Goal: Task Accomplishment & Management: Use online tool/utility

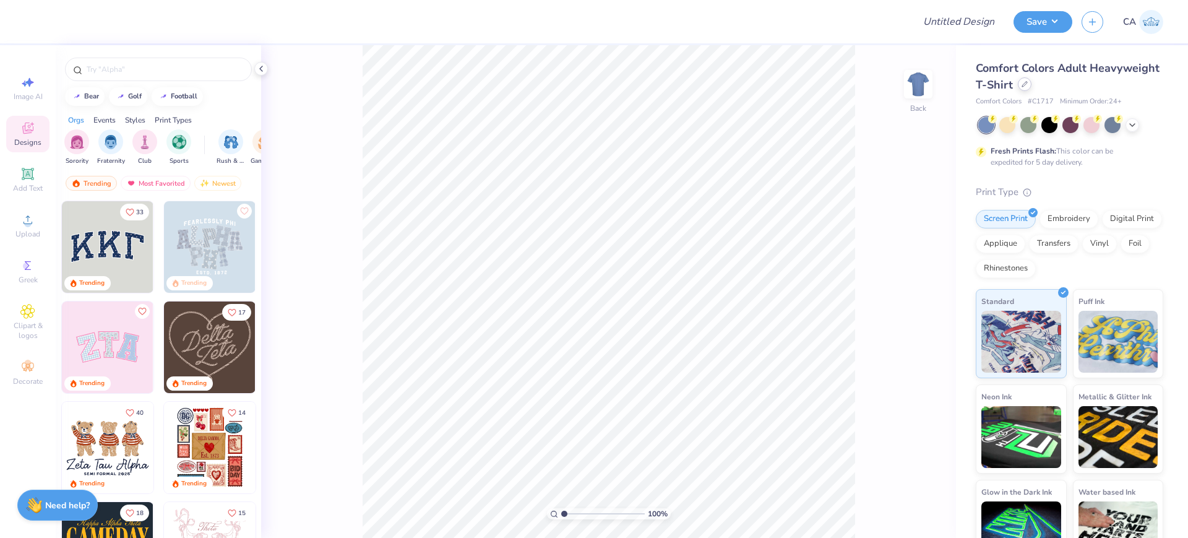
click at [1031, 87] on div at bounding box center [1025, 84] width 14 height 14
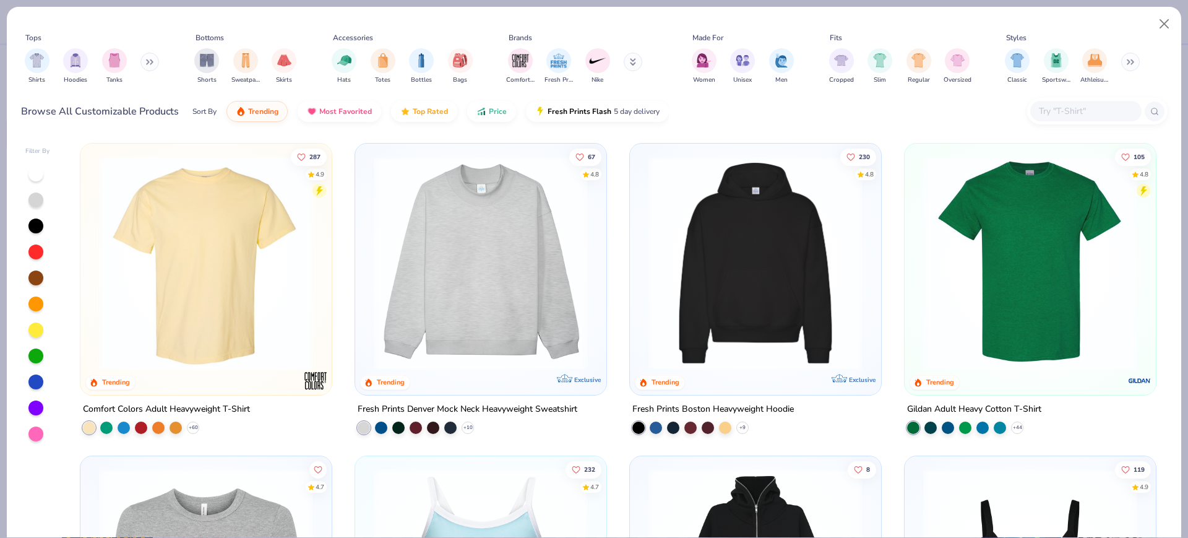
click at [728, 268] on img at bounding box center [755, 263] width 226 height 214
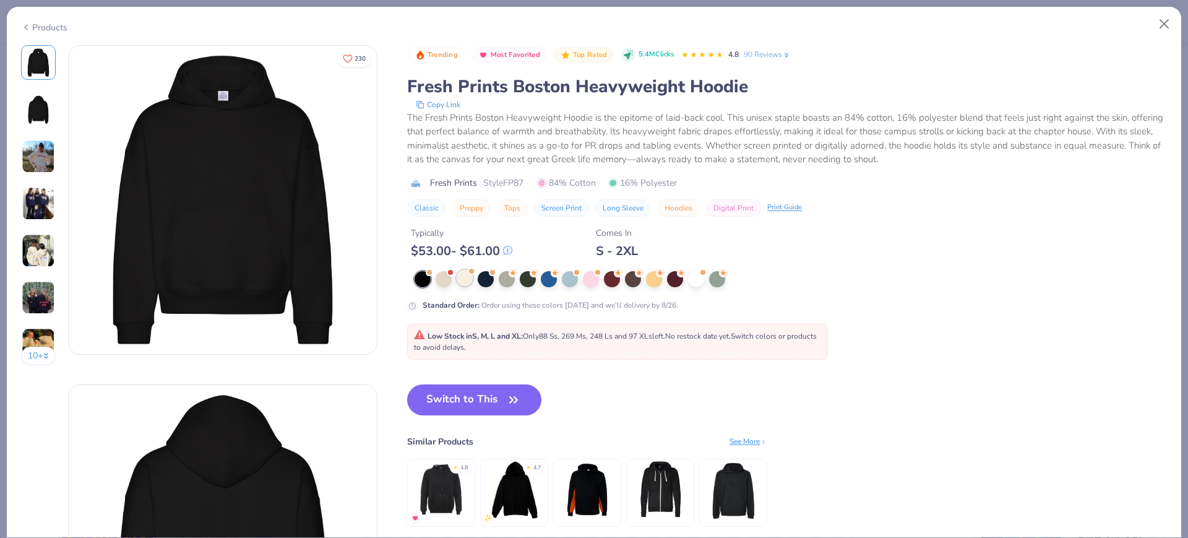
click at [472, 282] on div at bounding box center [465, 278] width 16 height 16
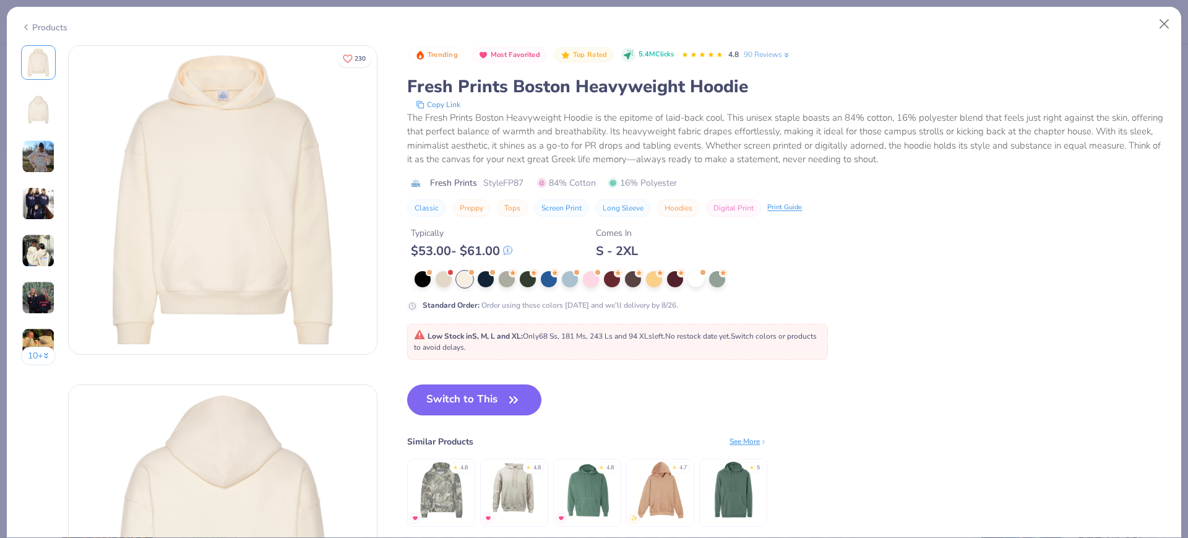
click at [509, 187] on span "Style FP87" at bounding box center [503, 182] width 40 height 13
copy span "FP87"
click at [460, 394] on button "Switch to This" at bounding box center [474, 399] width 134 height 31
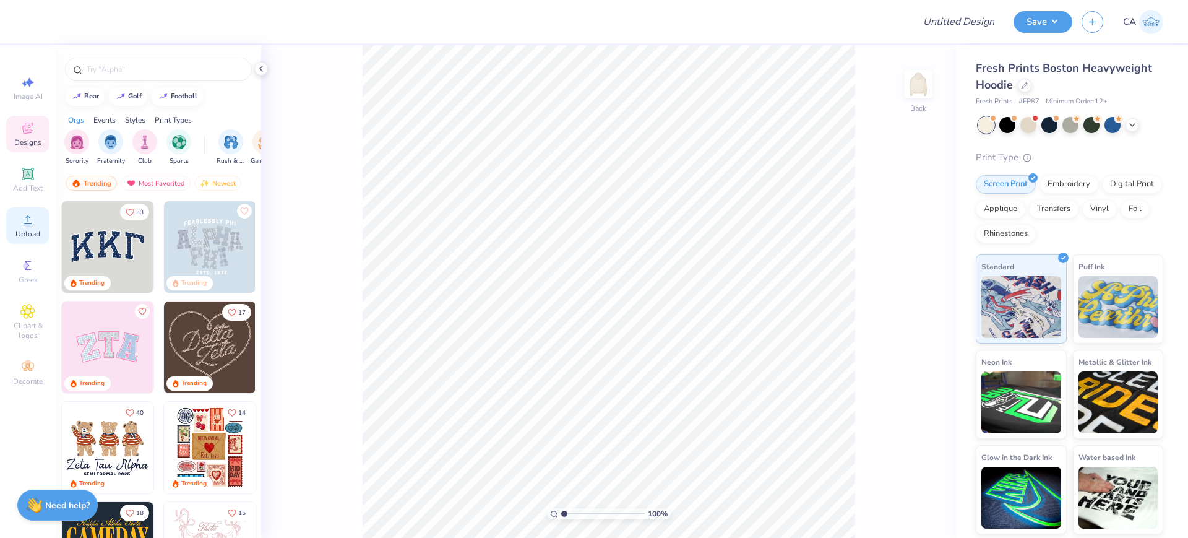
click at [26, 227] on div "Upload" at bounding box center [27, 225] width 43 height 37
click at [906, 226] on input "15.00" at bounding box center [910, 234] width 45 height 17
type input "10.00"
type input "5.28"
type input "4.11"
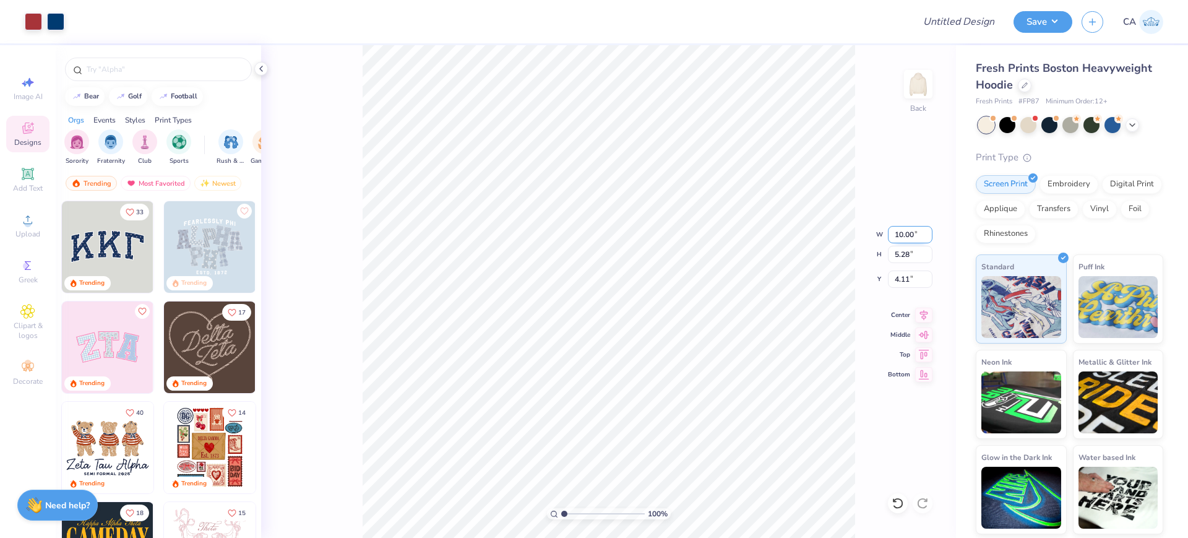
click at [911, 235] on input "10.00" at bounding box center [910, 234] width 45 height 17
type input "12.00"
type input "6.33"
click at [903, 278] on input "3.58" at bounding box center [910, 278] width 45 height 17
type input "2"
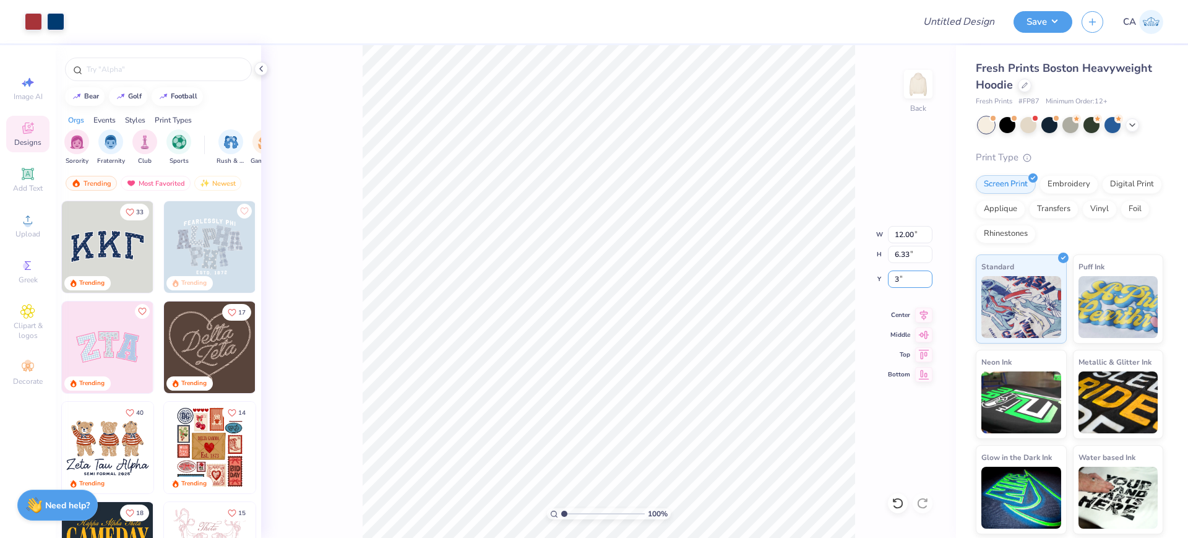
type input "3.00"
click at [926, 313] on icon at bounding box center [923, 313] width 17 height 15
click at [973, 30] on input "Design Title" at bounding box center [943, 21] width 121 height 25
paste input "FPS239311"
type input "FPS239311"
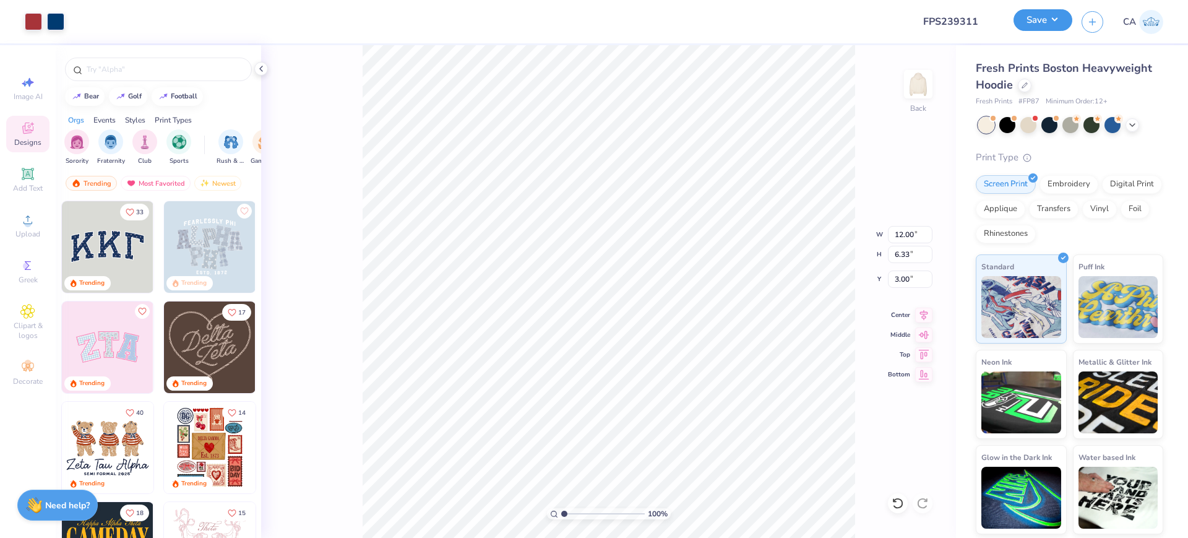
click at [1038, 24] on button "Save" at bounding box center [1043, 20] width 59 height 22
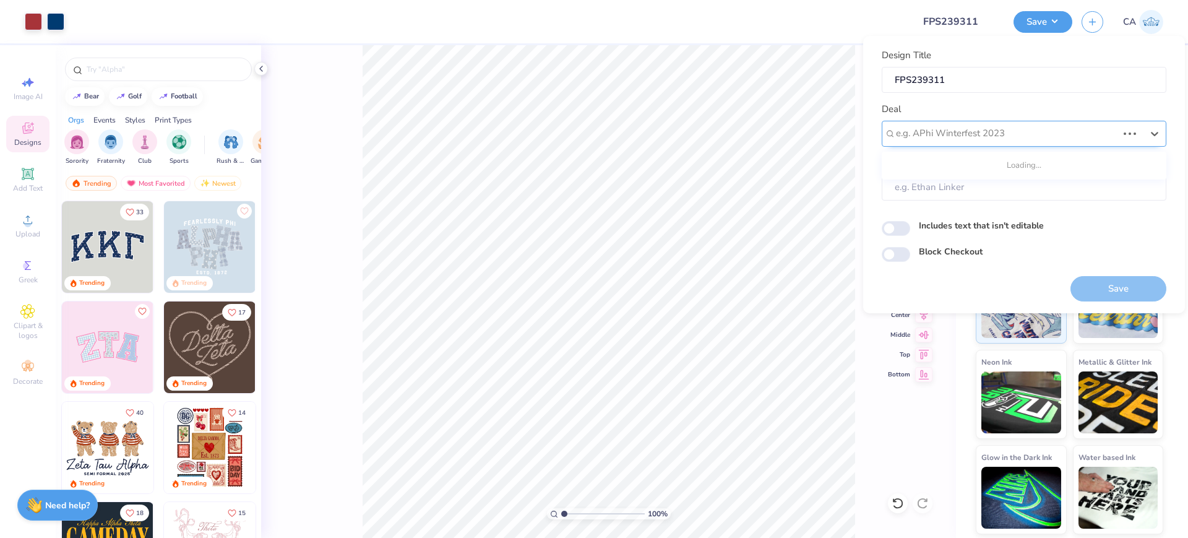
click at [1012, 132] on div at bounding box center [1007, 133] width 222 height 17
click at [978, 173] on div "Design Tool Gallery" at bounding box center [1024, 167] width 275 height 20
type input "design tool ga"
type input "Design Tool Gallery User"
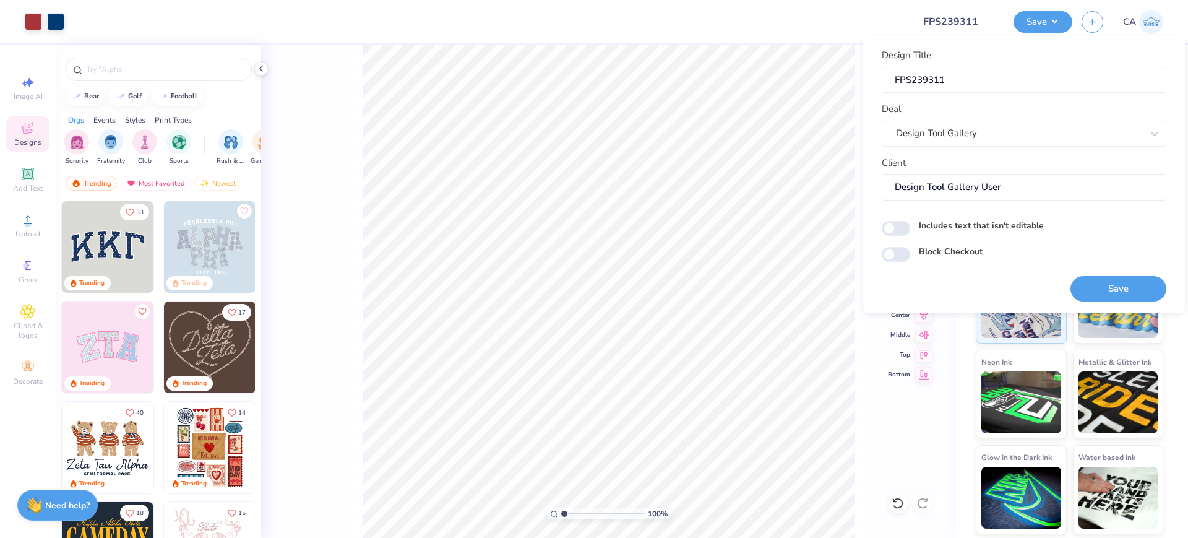
drag, startPoint x: 1114, startPoint y: 282, endPoint x: 37, endPoint y: 7, distance: 1111.9
click at [346, 126] on body "Art colors Design Title FPS239311 Save CA Image AI Designs Add Text Upload Gree…" at bounding box center [594, 269] width 1188 height 538
click at [1093, 287] on button "Save" at bounding box center [1118, 288] width 96 height 25
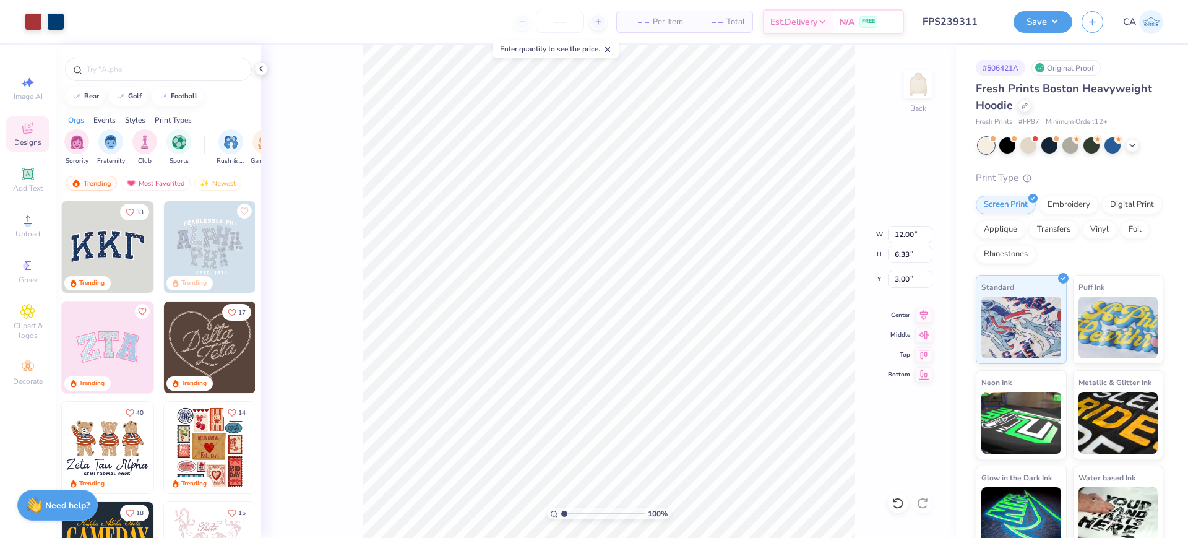
click at [1020, 11] on div "Save" at bounding box center [1043, 22] width 59 height 22
click at [1028, 14] on button "Save" at bounding box center [1043, 20] width 59 height 22
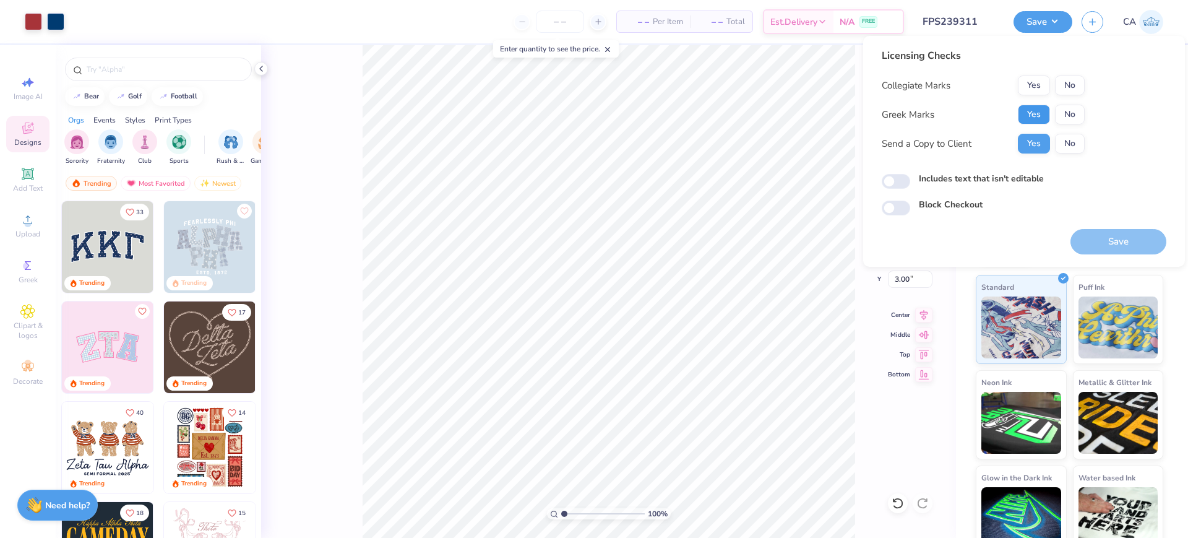
click at [1042, 107] on button "Yes" at bounding box center [1034, 115] width 32 height 20
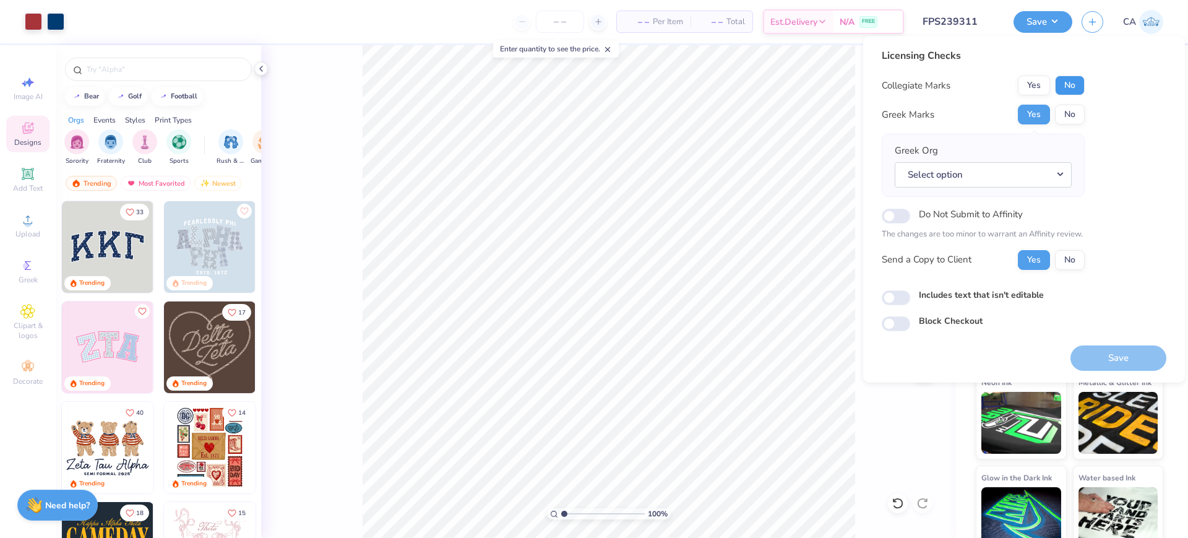
click at [1066, 82] on button "No" at bounding box center [1070, 85] width 30 height 20
click at [1046, 166] on button "Select option" at bounding box center [983, 174] width 177 height 25
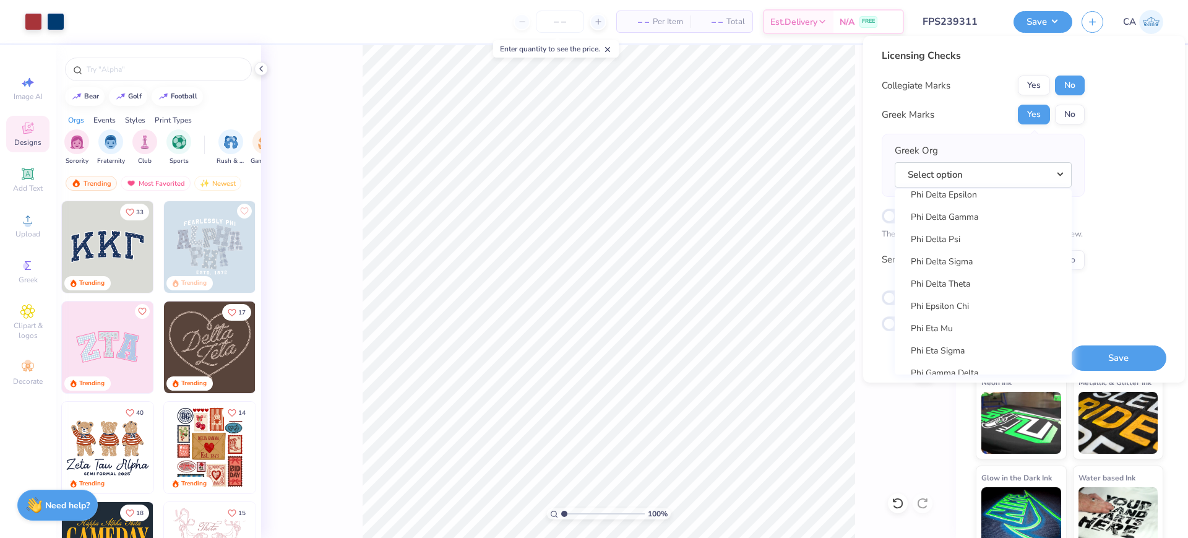
scroll to position [6353, 0]
click at [958, 329] on link "Phi Delta Theta" at bounding box center [983, 333] width 167 height 20
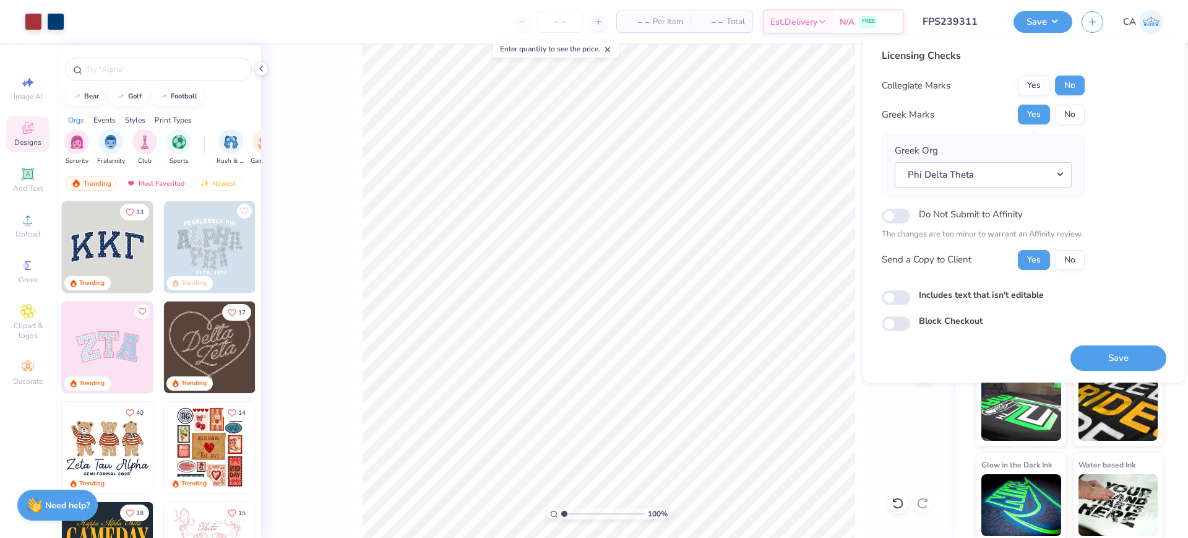
scroll to position [17, 0]
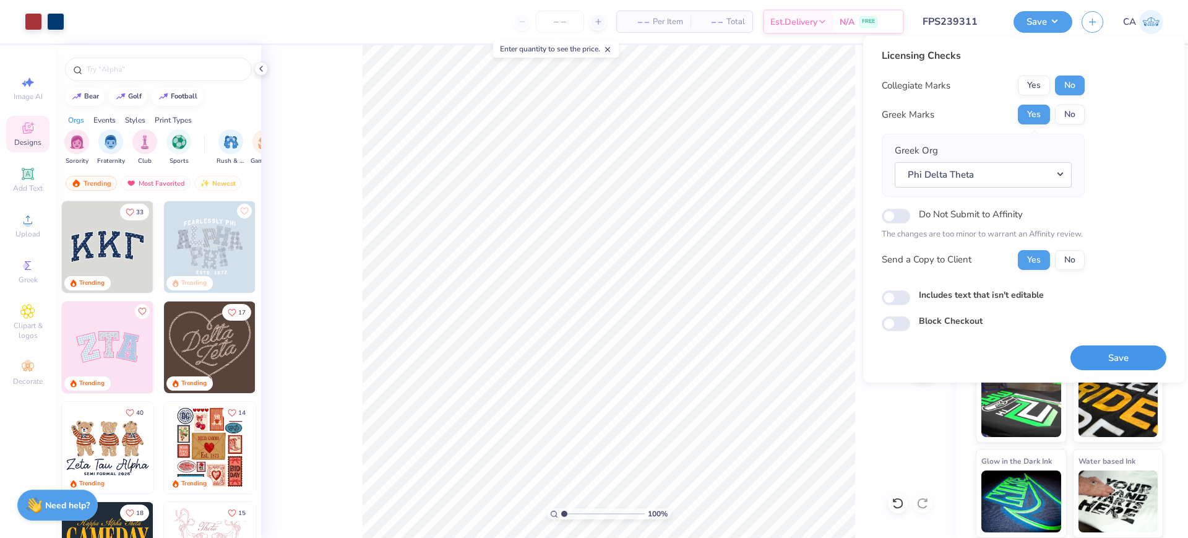
click at [1099, 349] on button "Save" at bounding box center [1118, 357] width 96 height 25
